Goal: Task Accomplishment & Management: Manage account settings

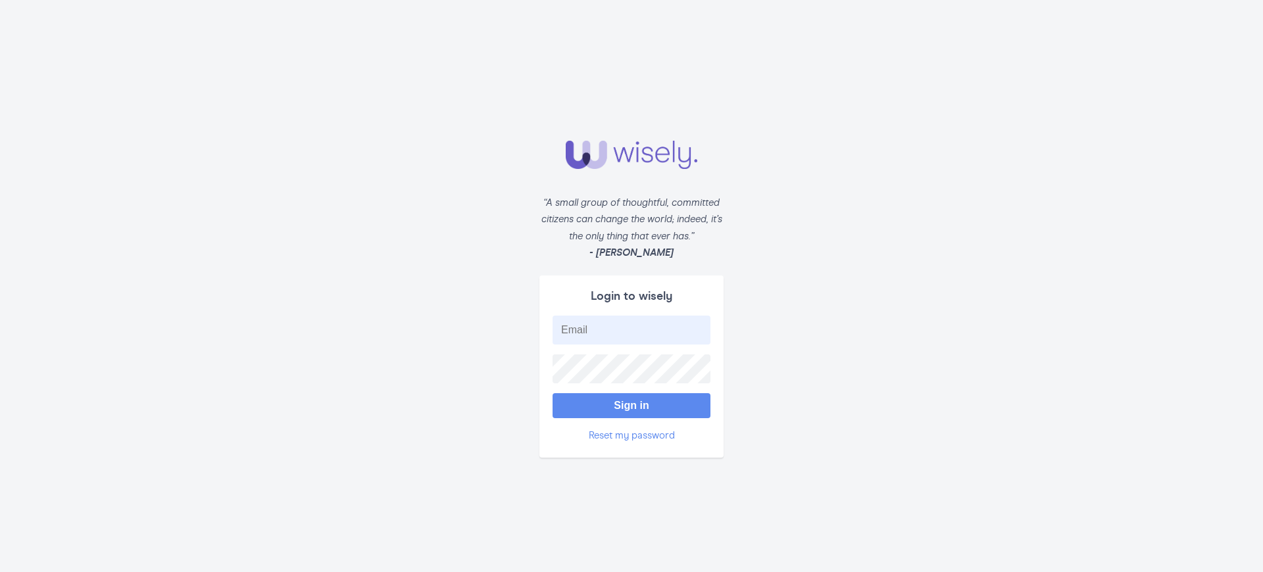
click at [632, 399] on button "Sign in" at bounding box center [632, 405] width 158 height 25
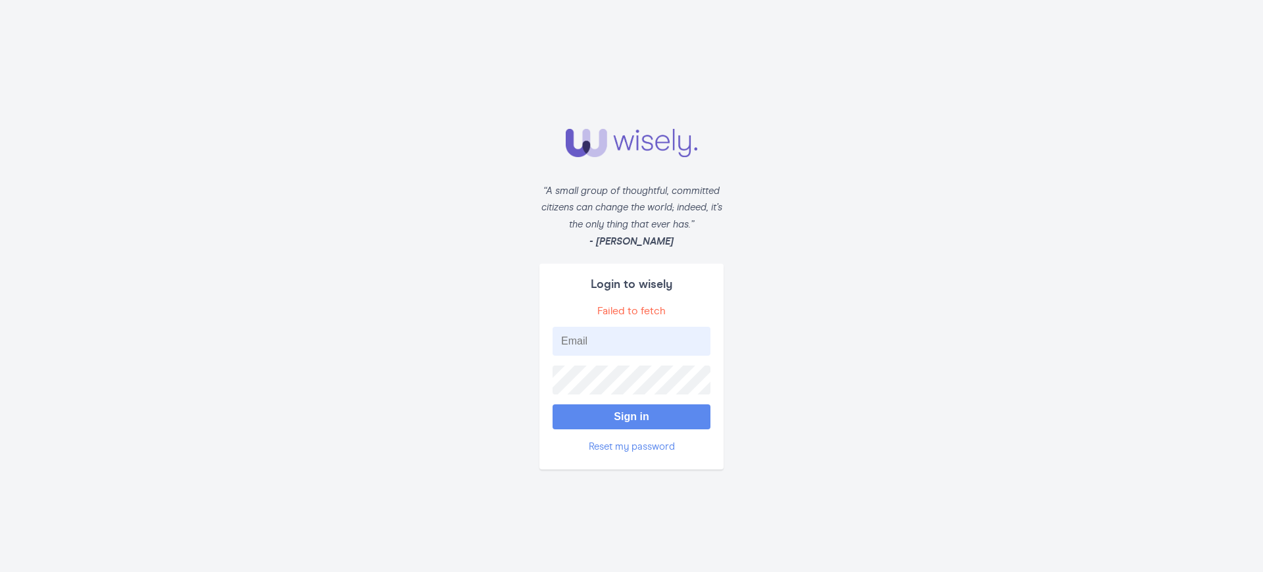
click at [632, 411] on button "Sign in" at bounding box center [632, 417] width 158 height 25
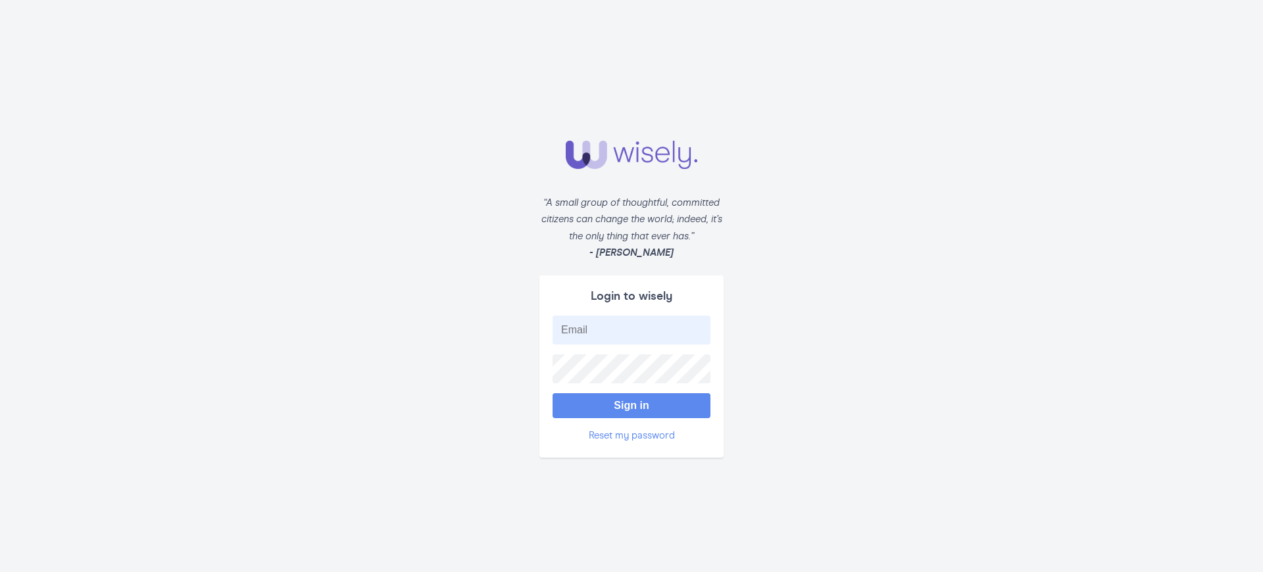
click at [632, 399] on button "Sign in" at bounding box center [632, 405] width 158 height 25
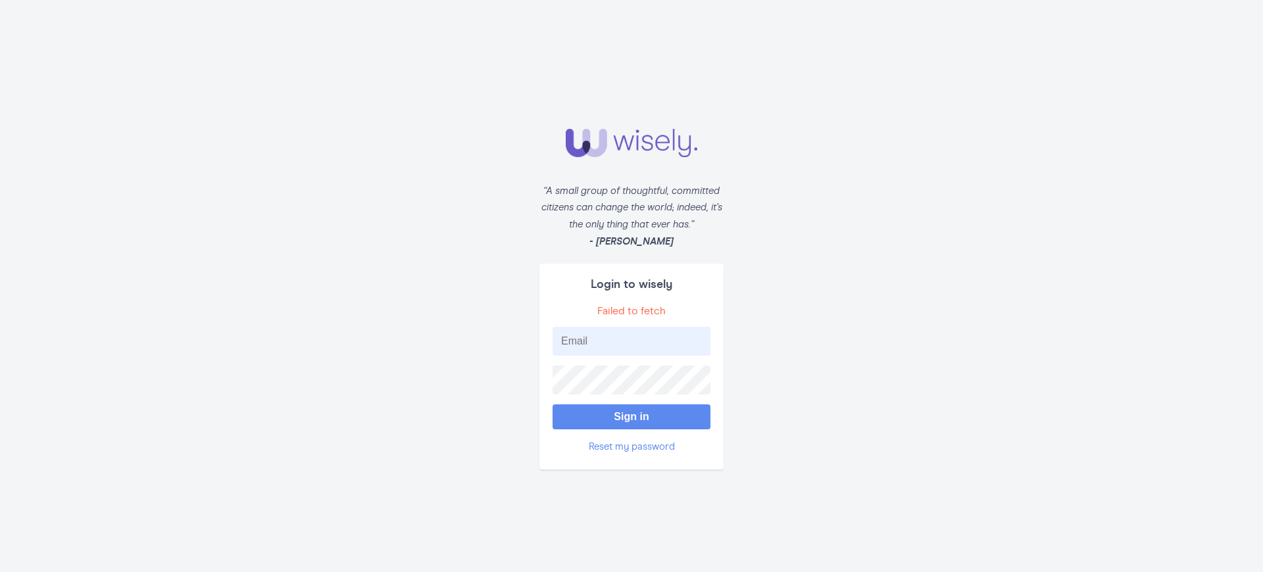
click at [632, 411] on button "Sign in" at bounding box center [632, 417] width 158 height 25
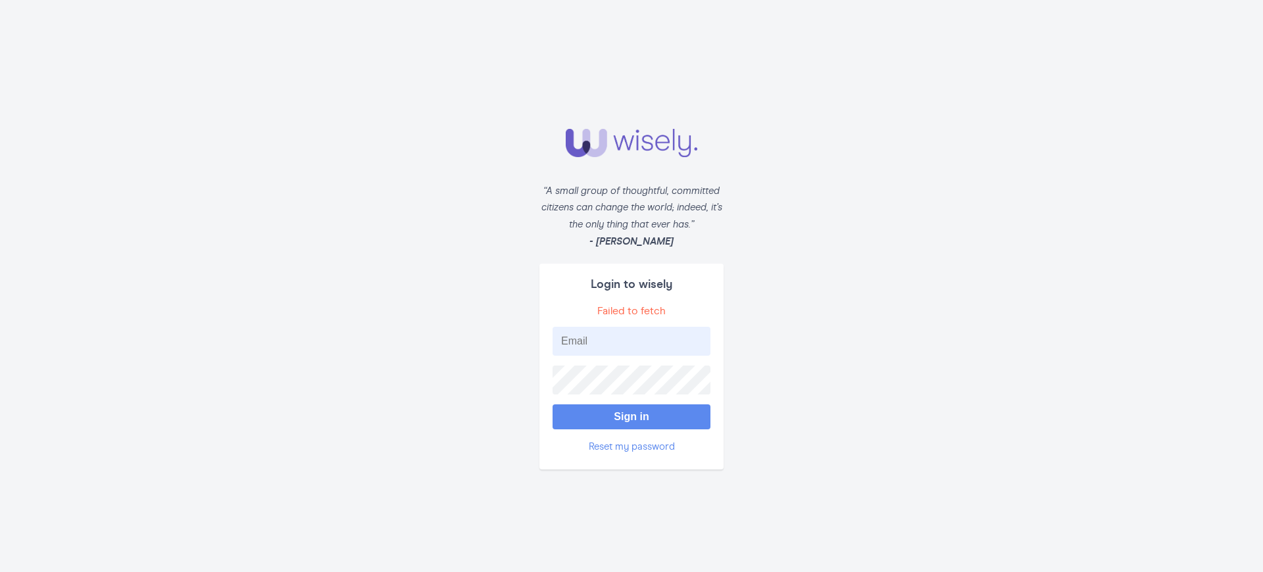
click at [632, 411] on button "Sign in" at bounding box center [632, 417] width 158 height 25
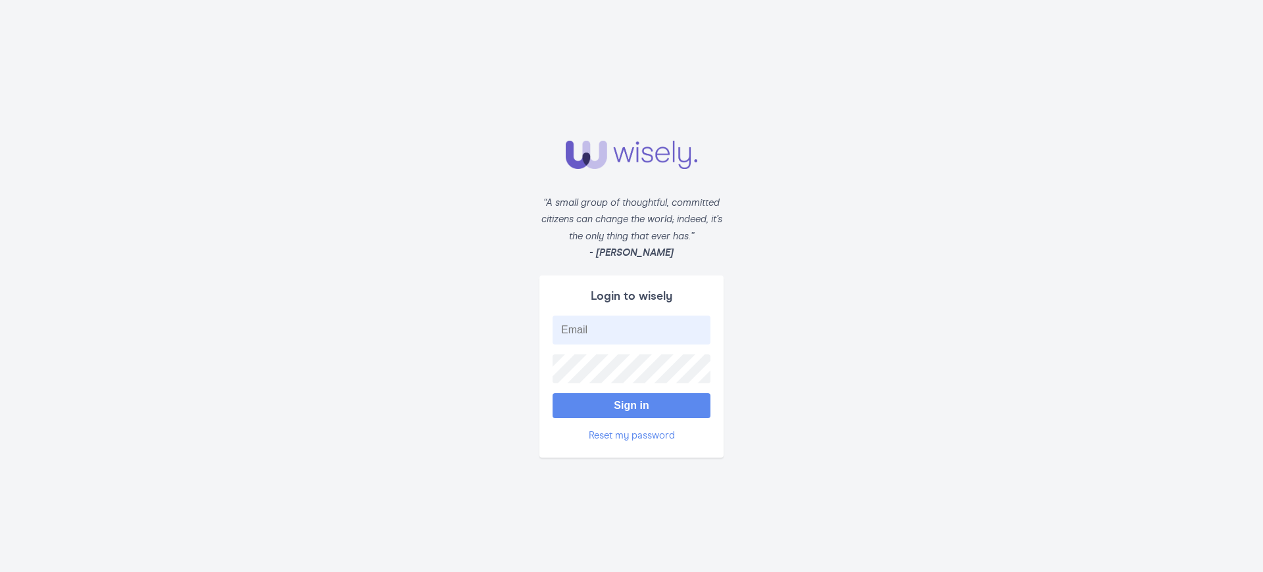
click at [632, 399] on button "Sign in" at bounding box center [632, 405] width 158 height 25
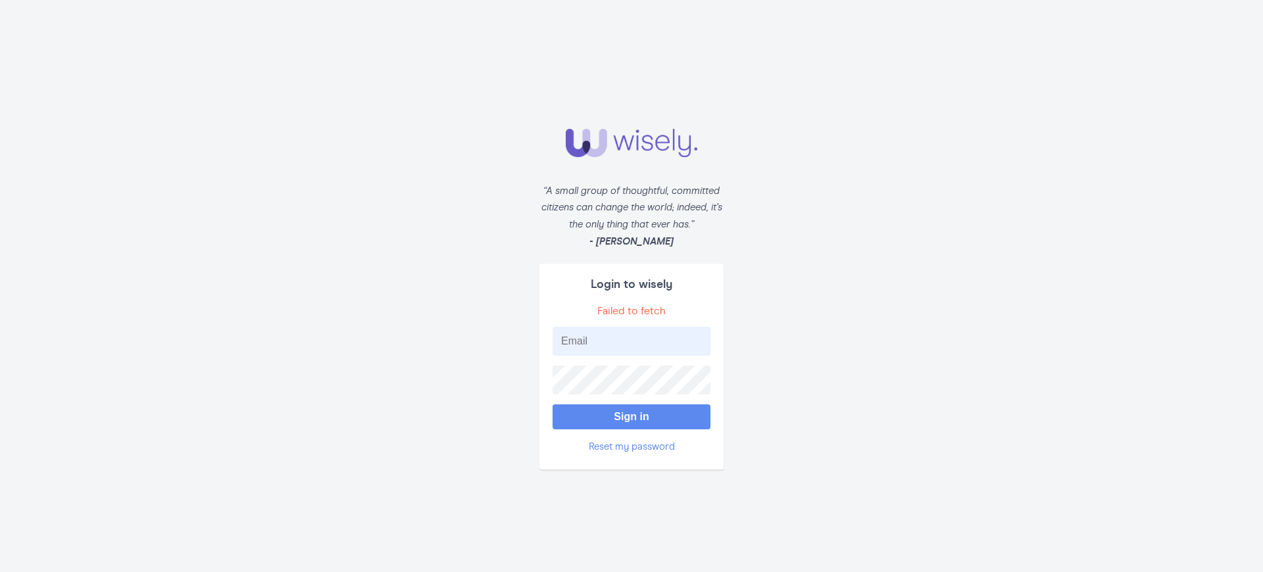
click at [632, 411] on button "Sign in" at bounding box center [632, 417] width 158 height 25
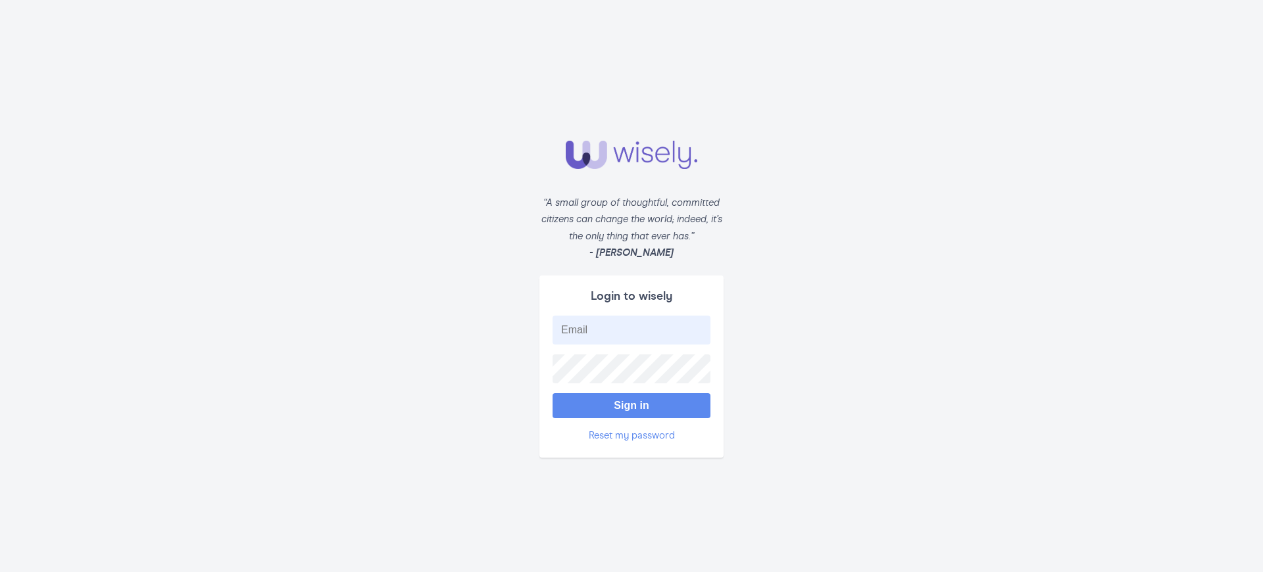
click at [632, 399] on button "Sign in" at bounding box center [632, 405] width 158 height 25
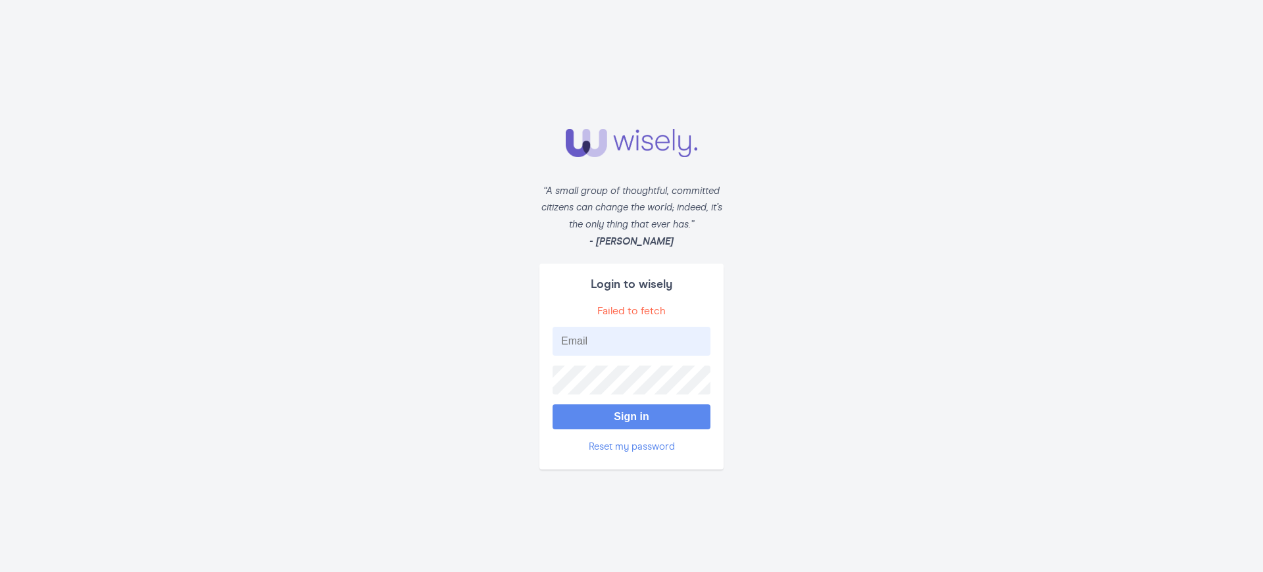
click at [632, 411] on button "Sign in" at bounding box center [632, 417] width 158 height 25
